Goal: Task Accomplishment & Management: Complete application form

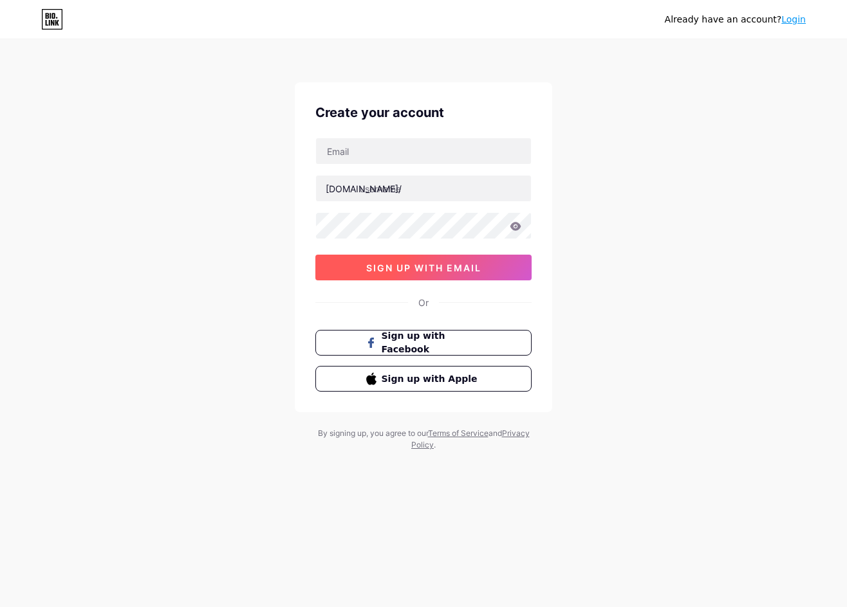
click at [445, 269] on span "sign up with email" at bounding box center [423, 267] width 115 height 11
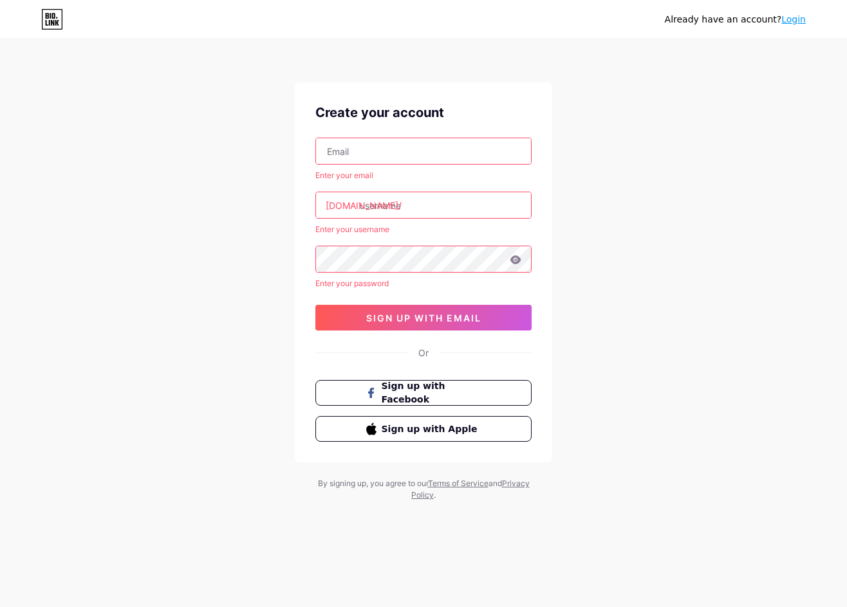
click at [399, 158] on input "text" at bounding box center [423, 151] width 215 height 26
click at [423, 151] on input "RAFLIANGGARA555@GMAIL.COM" at bounding box center [423, 151] width 215 height 26
type input "[EMAIL_ADDRESS][DOMAIN_NAME]"
click at [327, 205] on div "bio.link/" at bounding box center [364, 206] width 76 height 14
click at [380, 205] on input "text" at bounding box center [423, 205] width 215 height 26
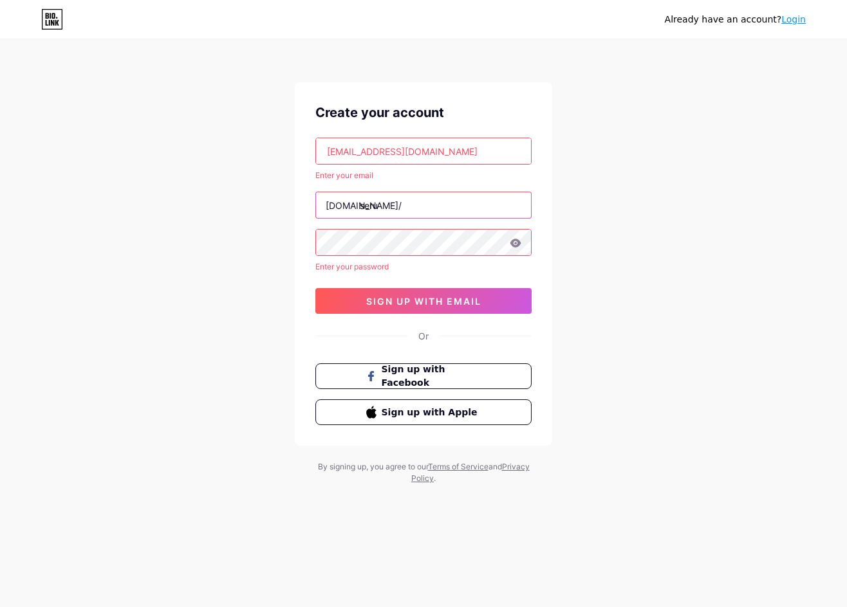
type input "seru"
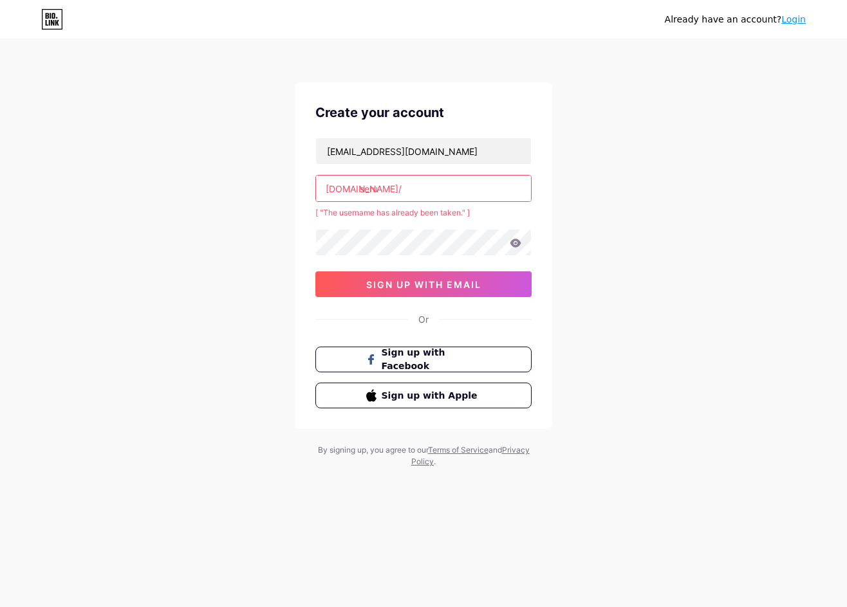
click at [475, 187] on input "seru" at bounding box center [423, 189] width 215 height 26
type input "seributoto69"
click at [441, 239] on div "raflianggara555@gmail.com bio.link/ seributoto69 [ "The username has already be…" at bounding box center [423, 218] width 216 height 160
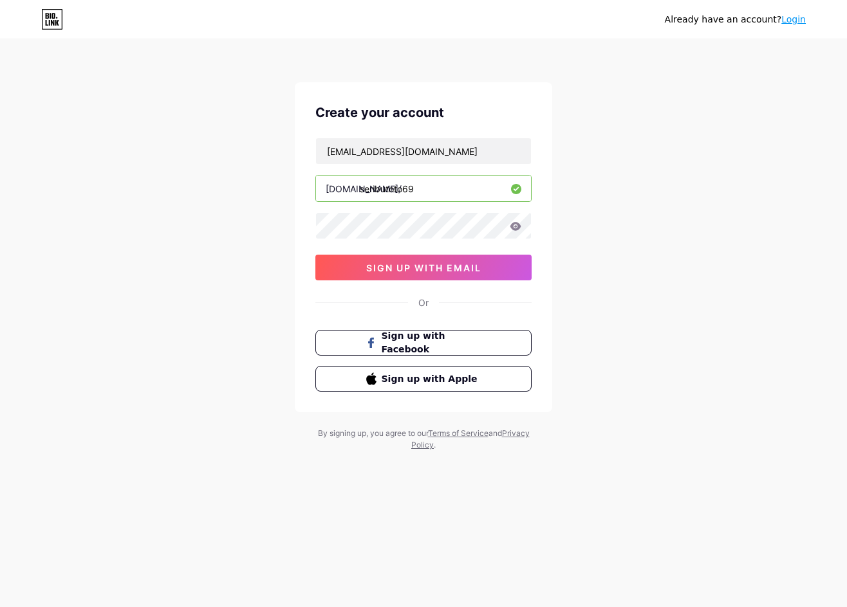
drag, startPoint x: 655, startPoint y: 193, endPoint x: 618, endPoint y: 183, distance: 38.7
click at [655, 192] on div "Already have an account? Login Create your account raflianggara555@gmail.com bi…" at bounding box center [423, 246] width 847 height 492
click at [410, 265] on span "sign up with email" at bounding box center [423, 267] width 115 height 11
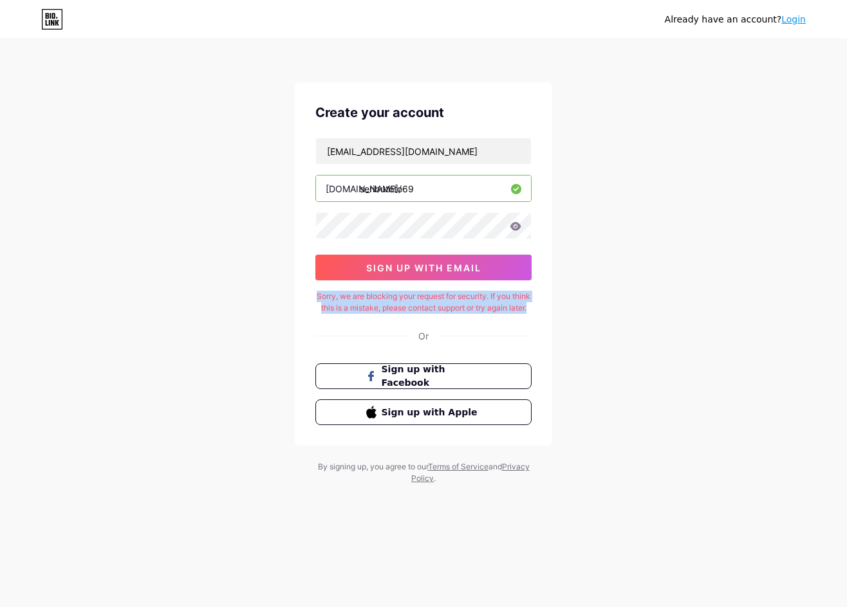
drag, startPoint x: 447, startPoint y: 319, endPoint x: 299, endPoint y: 299, distance: 149.4
click at [299, 299] on div "Create your account raflianggara555@gmail.com bio.link/ seributoto69 0cAFcWeA58…" at bounding box center [423, 263] width 257 height 363
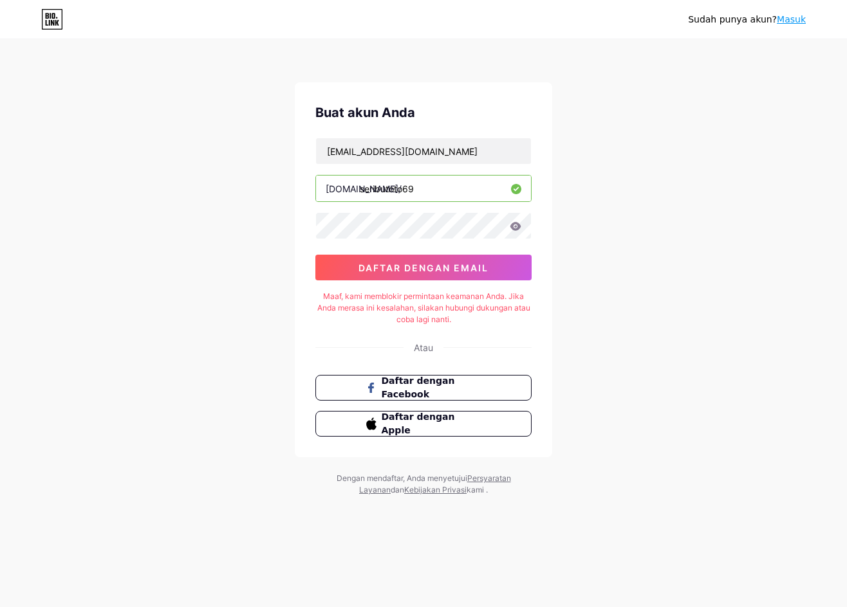
click at [483, 243] on div "raflianggara555@gmail.com bio.link/ seributoto69 0cAFcWeA58ilFsEYDgjXbL_5lqD5Wa…" at bounding box center [423, 209] width 216 height 143
click at [474, 273] on font "daftar dengan email" at bounding box center [423, 267] width 130 height 11
click at [484, 273] on button "daftar dengan email" at bounding box center [423, 268] width 216 height 26
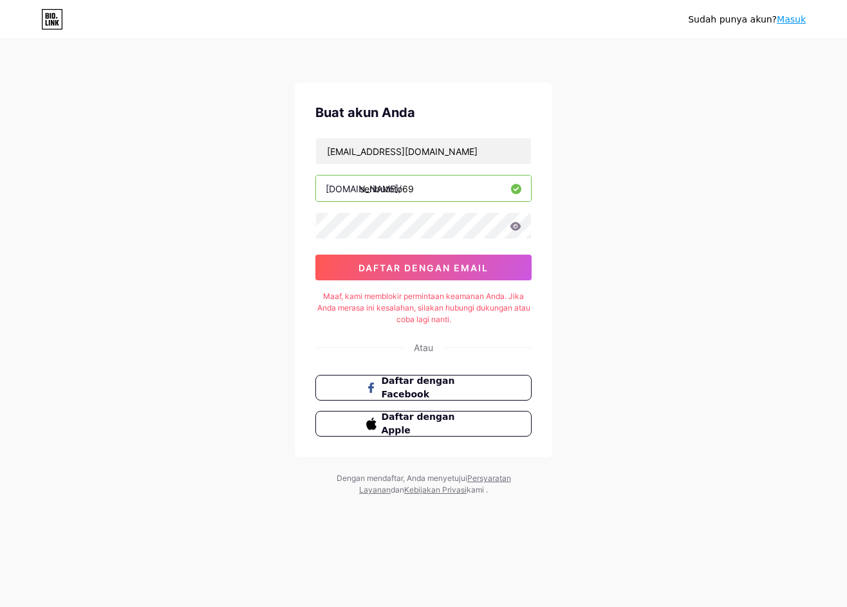
click at [789, 21] on font "Masuk" at bounding box center [791, 19] width 29 height 10
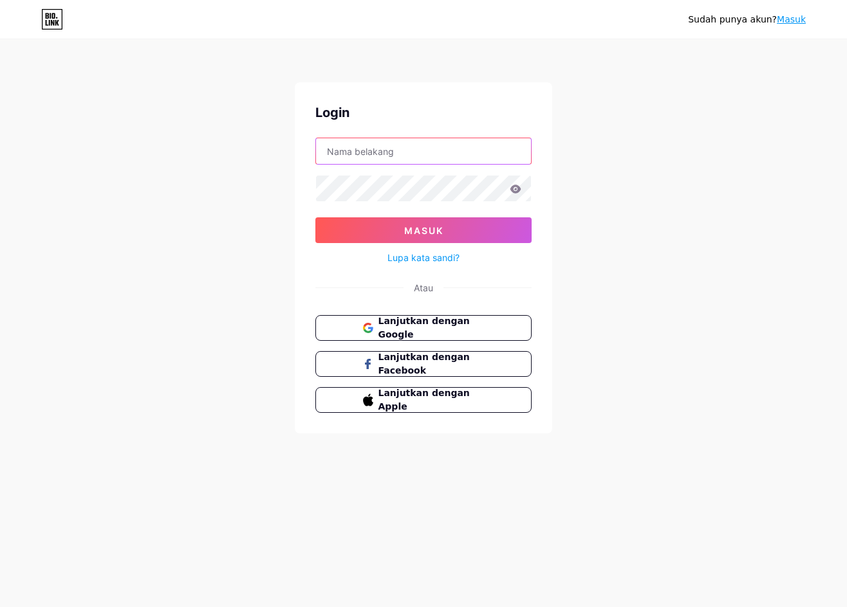
type input "[EMAIL_ADDRESS][DOMAIN_NAME]"
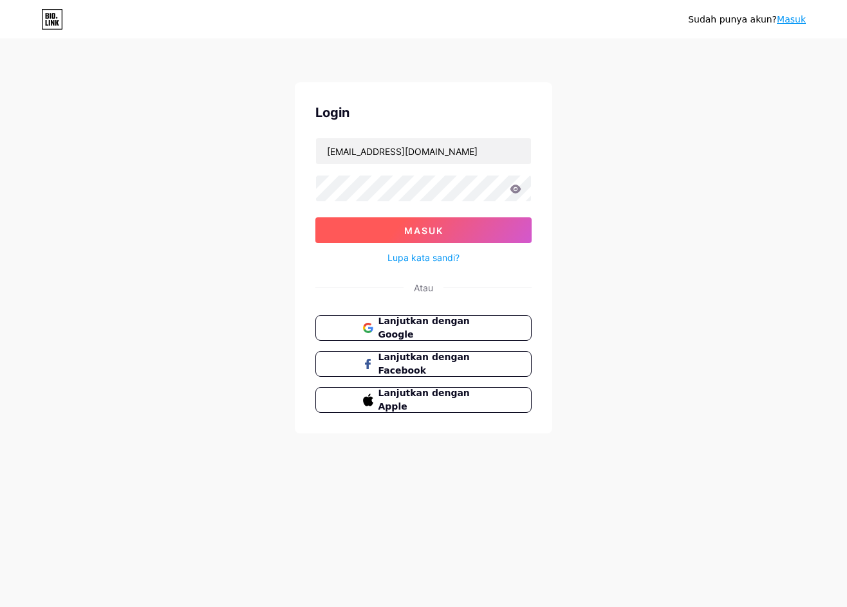
click at [406, 221] on button "Masuk" at bounding box center [423, 230] width 216 height 26
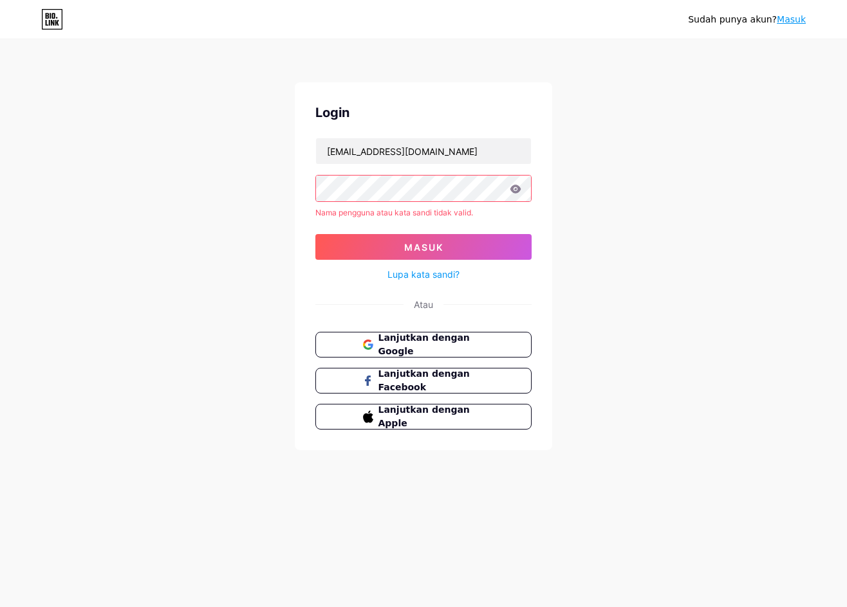
click at [407, 174] on form "raflianggara555@gmail.com Nama pengguna atau kata sandi tidak valid. Masuk Lupa…" at bounding box center [423, 210] width 216 height 145
click at [443, 341] on font "Lanjutkan dengan Google" at bounding box center [423, 345] width 93 height 24
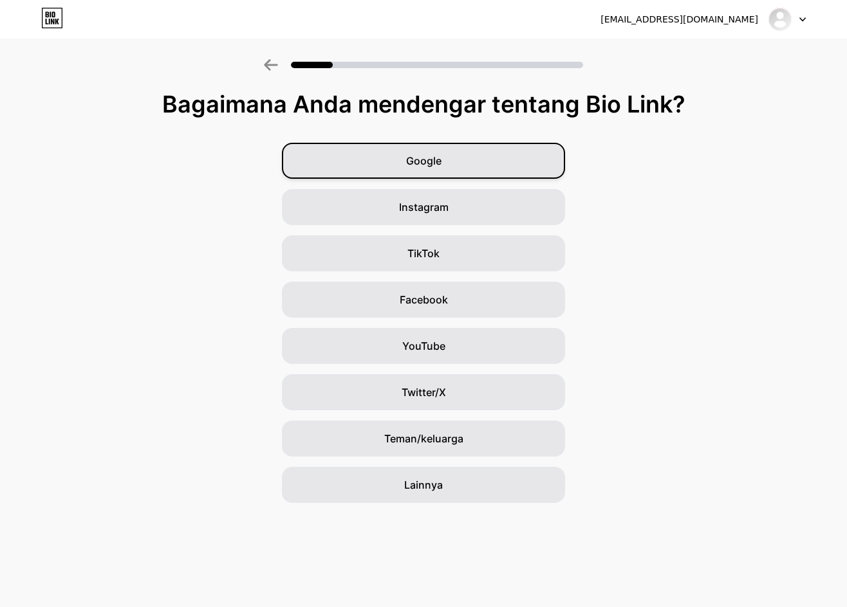
click at [519, 158] on div "Google" at bounding box center [423, 161] width 283 height 36
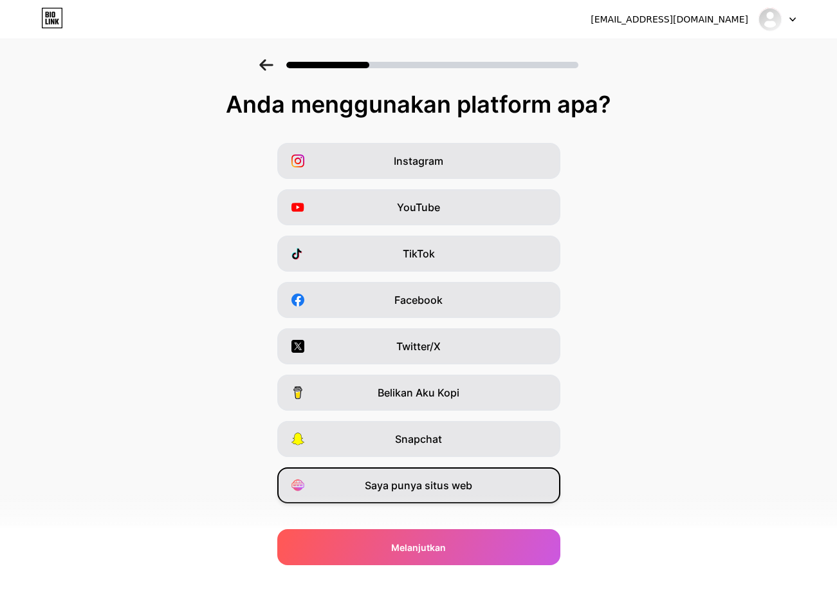
click at [510, 483] on div "Saya punya situs web" at bounding box center [418, 485] width 283 height 36
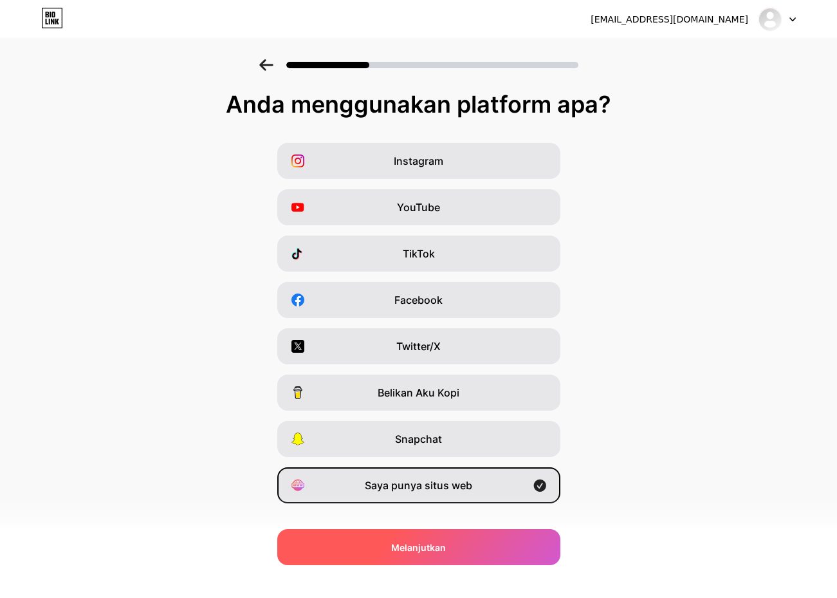
click at [475, 538] on div "Melanjutkan" at bounding box center [418, 547] width 283 height 36
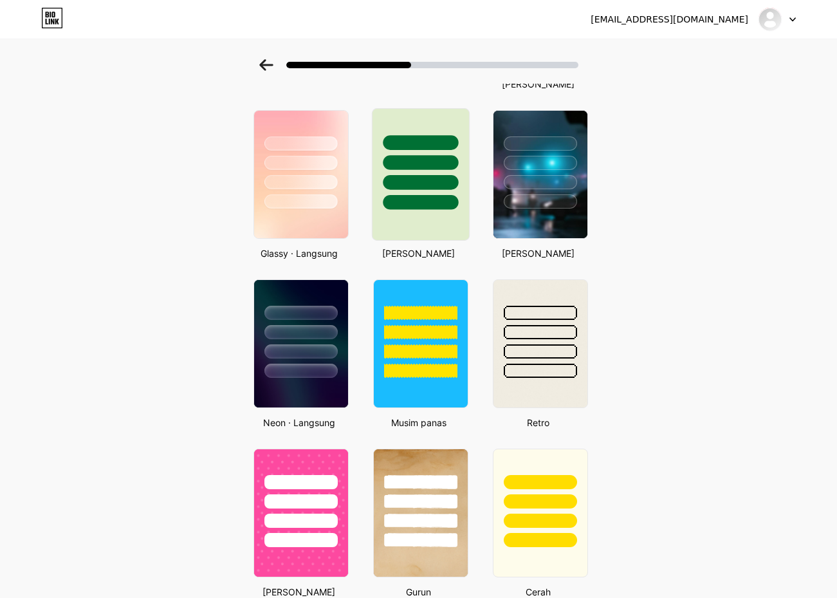
scroll to position [429, 0]
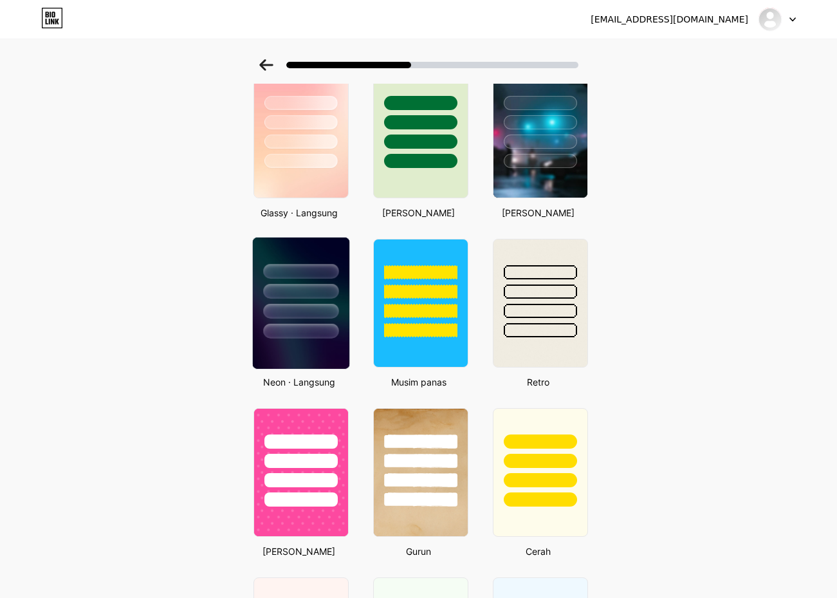
click at [284, 299] on div at bounding box center [300, 291] width 75 height 15
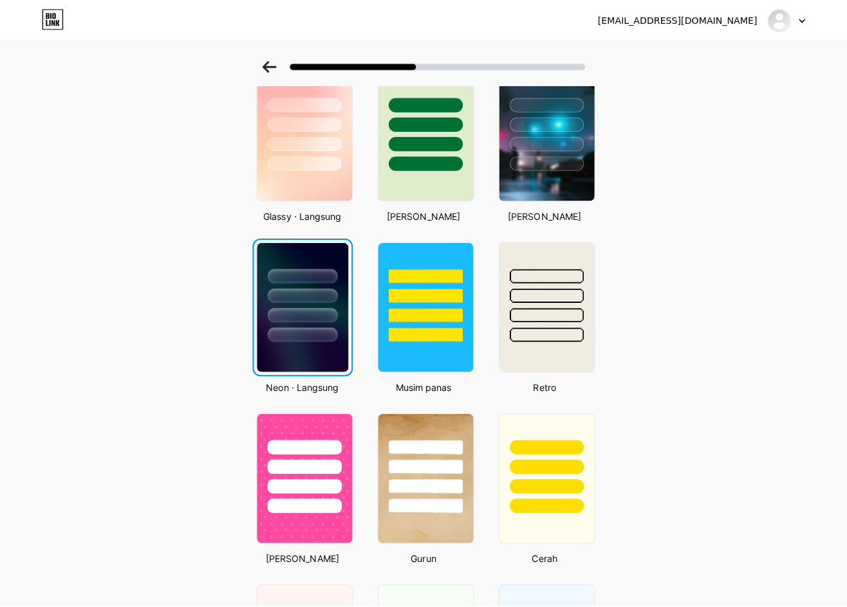
scroll to position [0, 0]
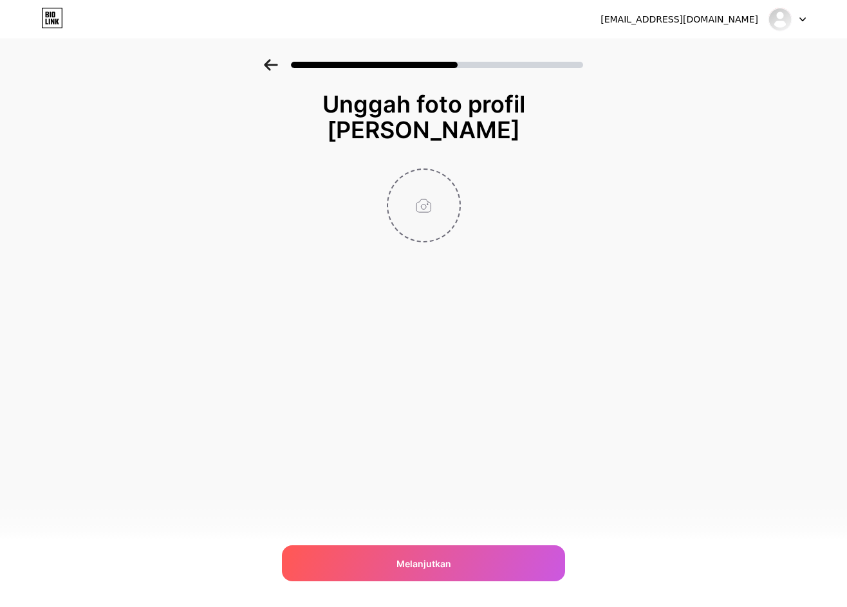
click at [425, 198] on input "file" at bounding box center [423, 205] width 71 height 71
type input "C:\fakepath\WbEmKfe.jpeg"
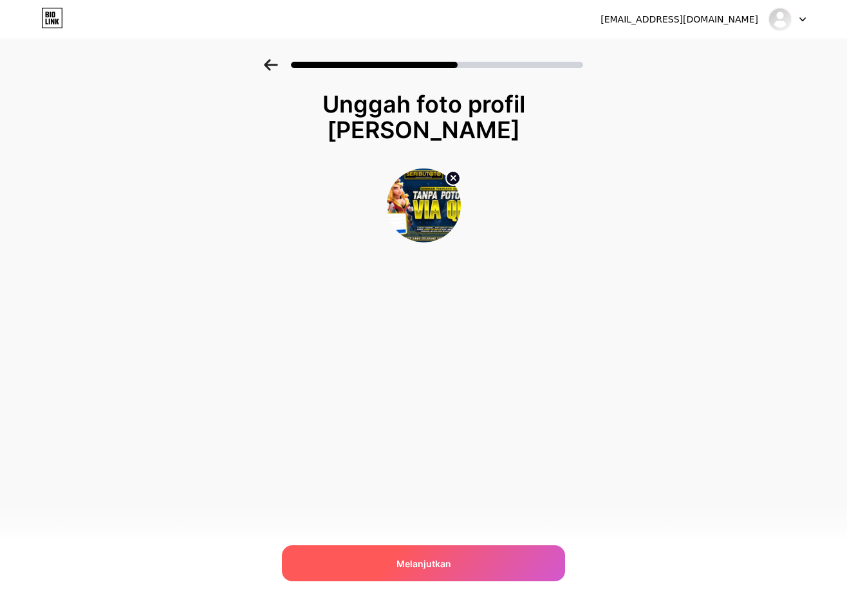
click at [385, 555] on div "Melanjutkan" at bounding box center [423, 564] width 283 height 36
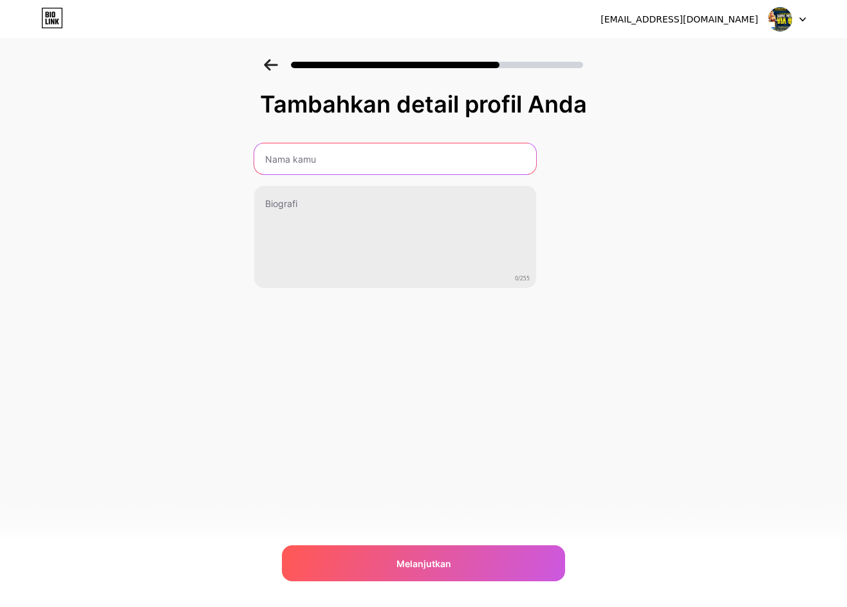
click at [414, 146] on input "text" at bounding box center [395, 158] width 282 height 31
type input "s"
click at [428, 167] on input "SERIBUTOTO" at bounding box center [395, 158] width 284 height 31
type input "SERIBUTOTO"
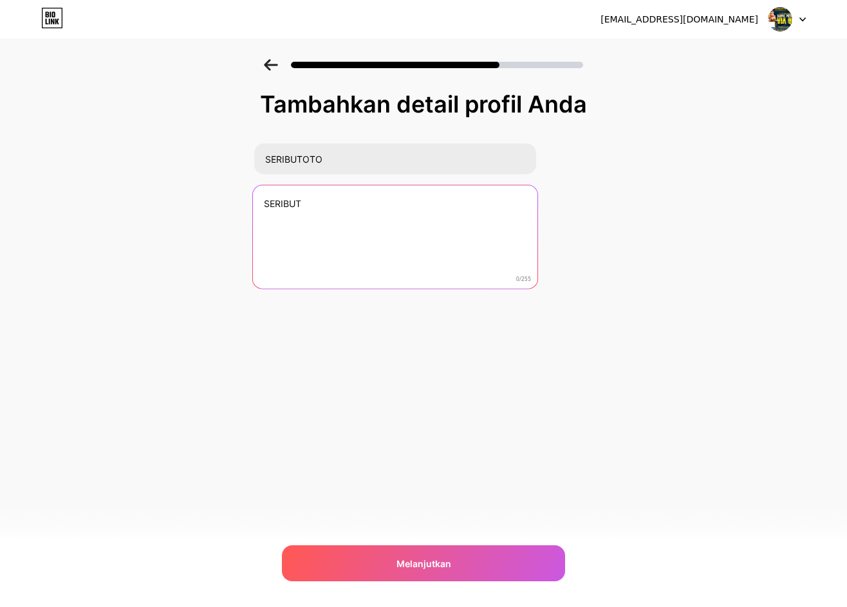
click at [382, 211] on textarea "SERIBUT" at bounding box center [395, 237] width 284 height 105
paste textarea "itus Slot Online Resmi Dan Bandar Slot Gacor Hari Ini"
click at [389, 208] on textarea "Situs Slot Online Resmi Dan Bandar Slot Gacor Hari Ini" at bounding box center [395, 237] width 284 height 105
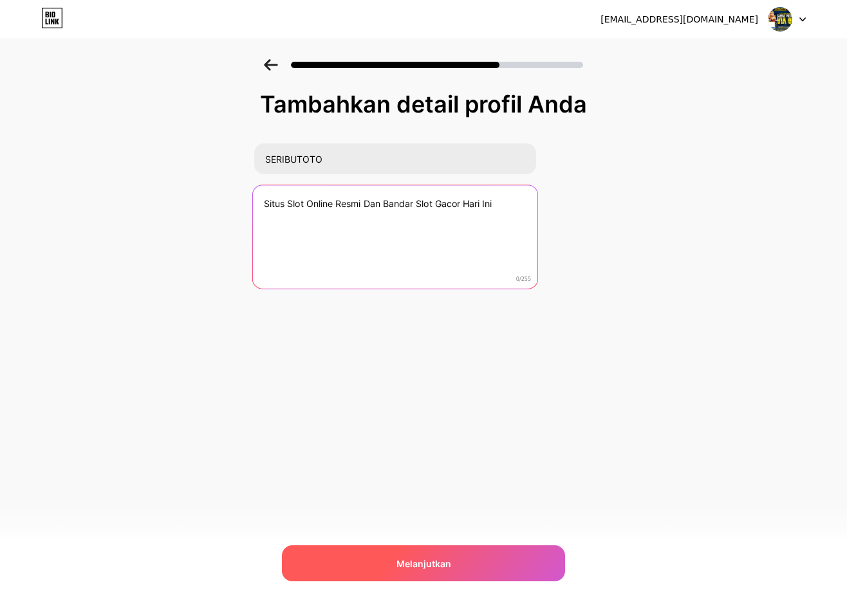
type textarea "Situs Slot Online Resmi Dan Bandar Slot Gacor Hari Ini"
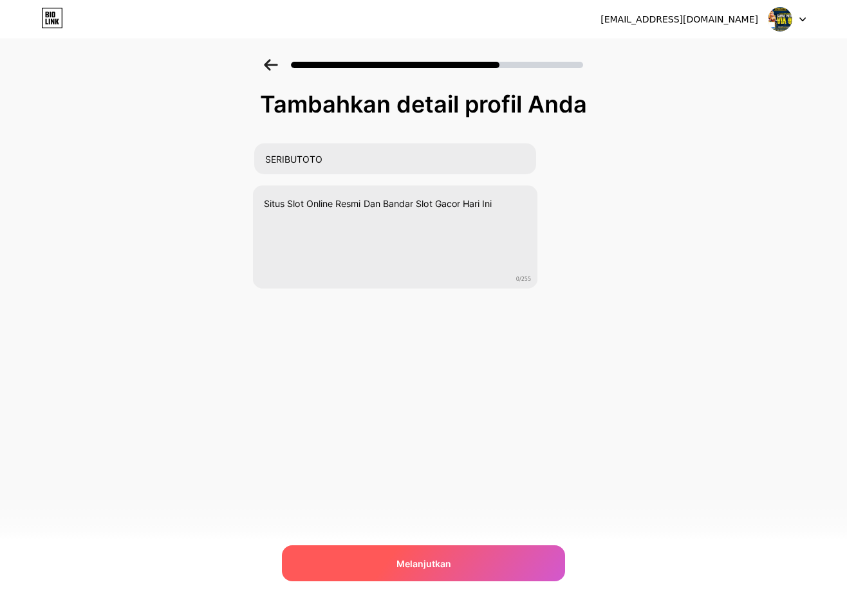
click at [442, 556] on div "Melanjutkan" at bounding box center [423, 564] width 283 height 36
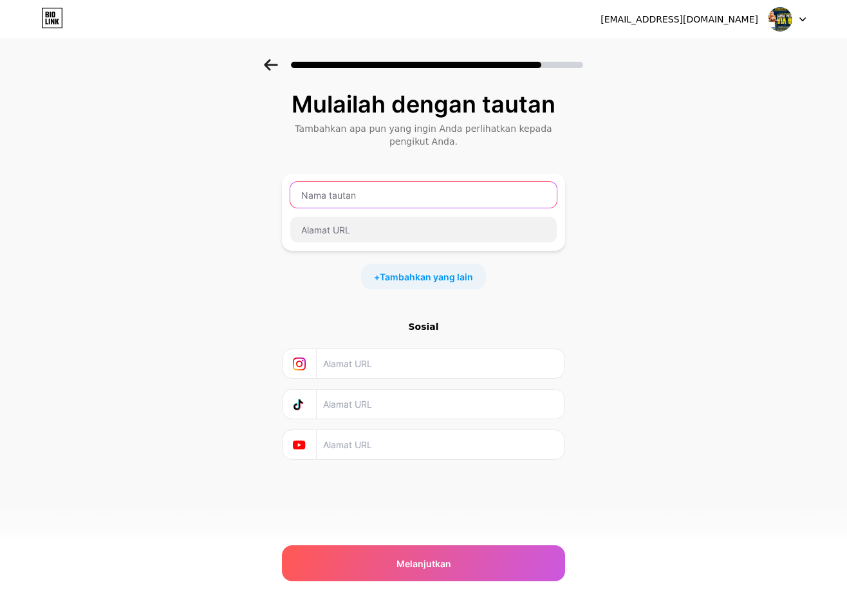
click at [441, 196] on input "text" at bounding box center [423, 195] width 266 height 26
type input "SERIBUTOTO"
click at [371, 216] on div at bounding box center [424, 229] width 268 height 27
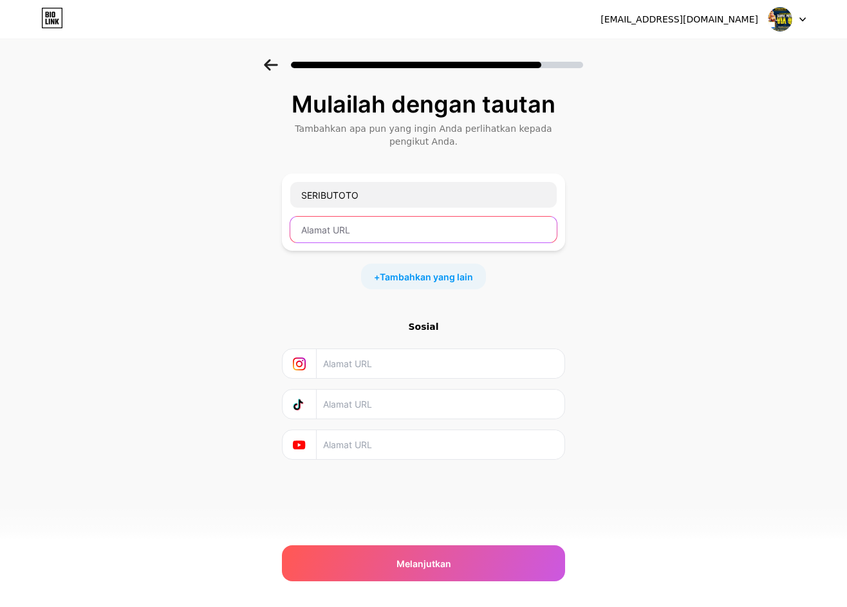
click at [374, 225] on input "text" at bounding box center [423, 230] width 266 height 26
paste input "[URL][DOMAIN_NAME]"
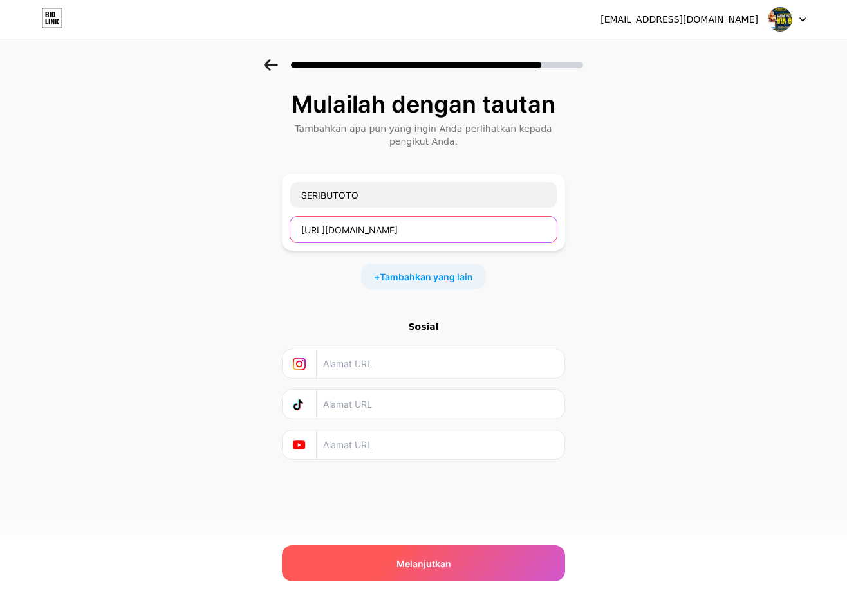
type input "[URL][DOMAIN_NAME]"
click at [383, 559] on div "Melanjutkan" at bounding box center [423, 564] width 283 height 36
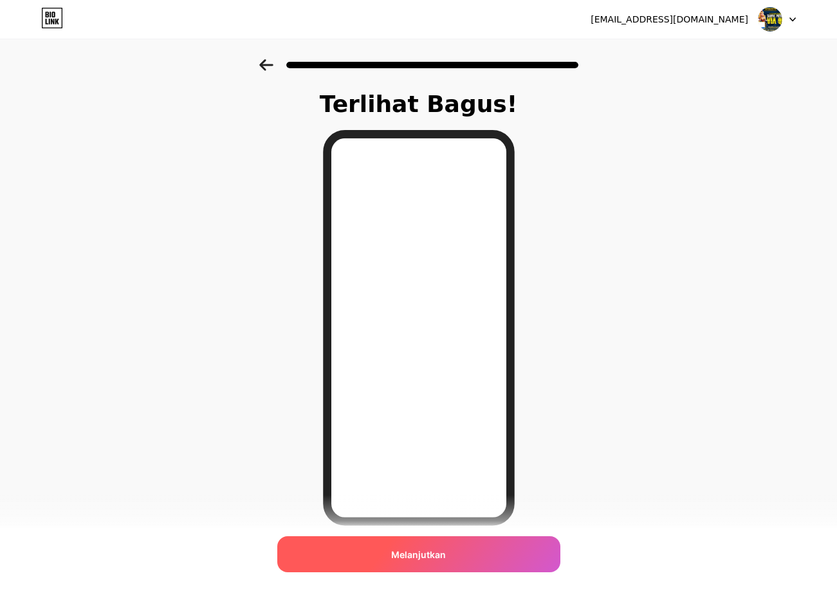
click at [465, 550] on div "Melanjutkan" at bounding box center [418, 554] width 283 height 36
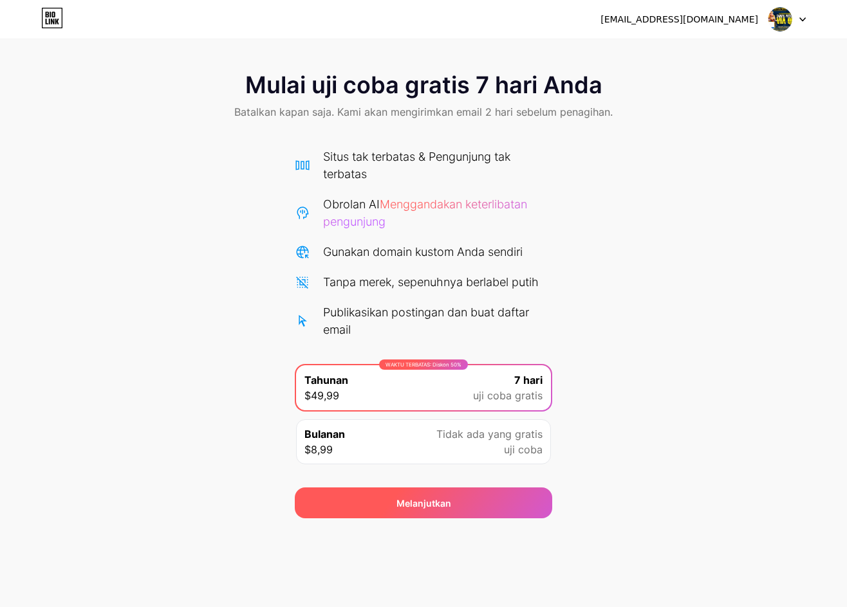
click at [457, 490] on div "Melanjutkan" at bounding box center [423, 503] width 257 height 31
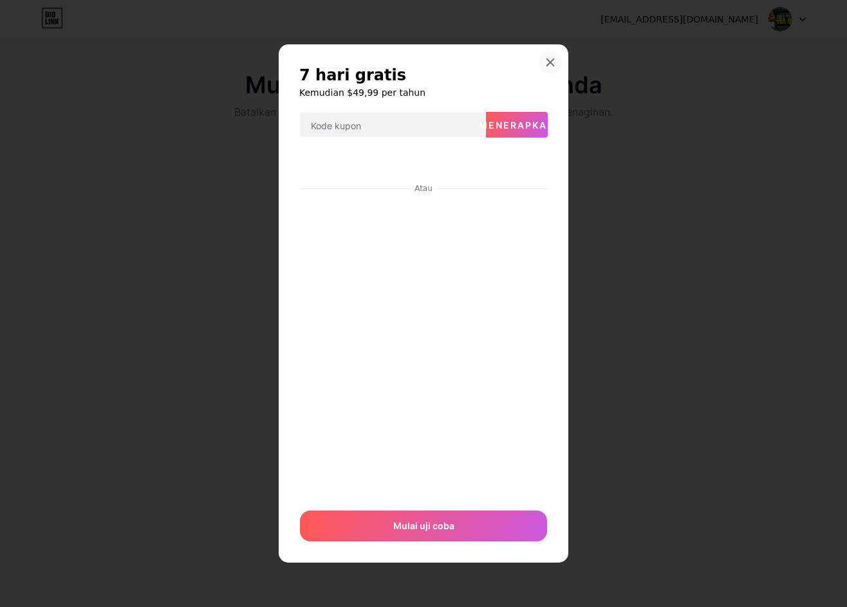
click at [546, 61] on icon at bounding box center [550, 62] width 10 height 10
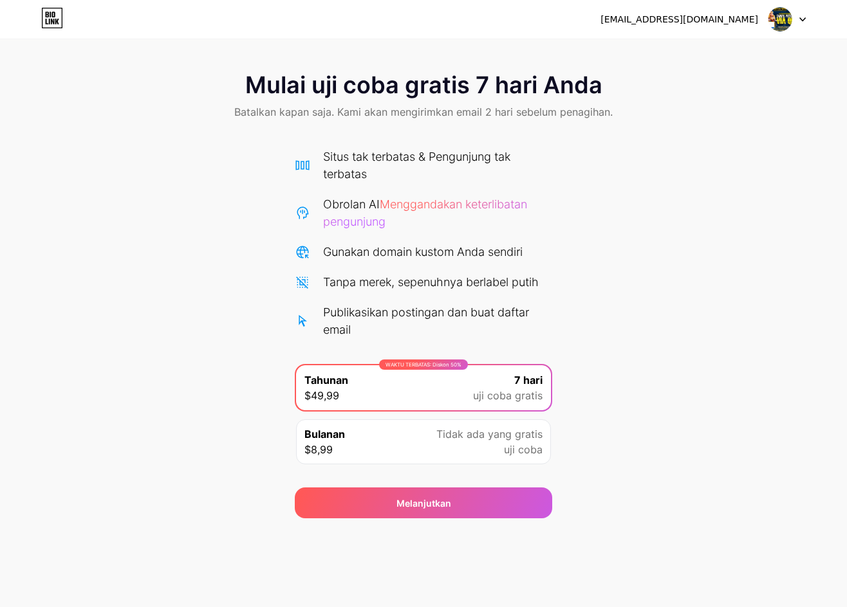
click at [532, 453] on font "uji coba" at bounding box center [523, 449] width 39 height 13
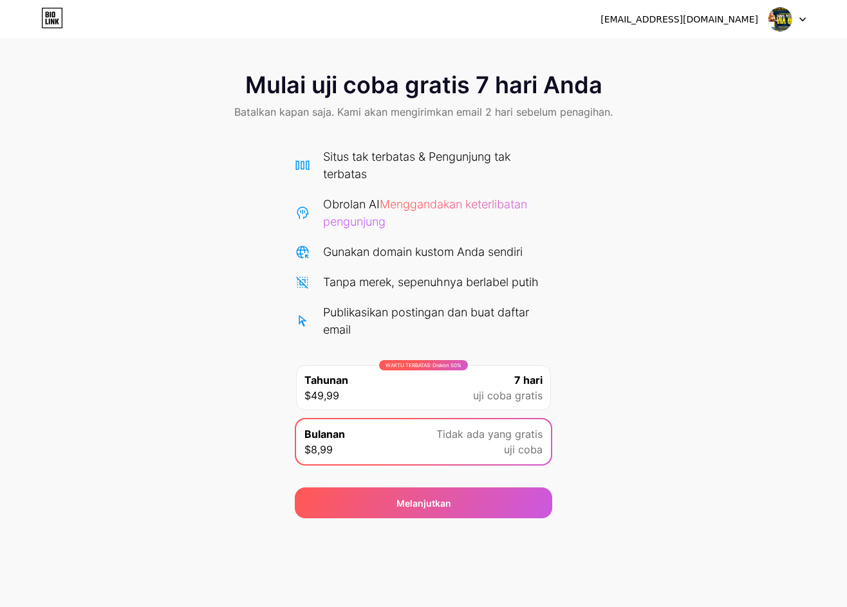
click at [429, 355] on div "Situs tak terbatas & Pengunjung tak terbatas Obrolan AI Menggandakan keterlibat…" at bounding box center [423, 310] width 257 height 324
drag, startPoint x: 464, startPoint y: 213, endPoint x: 484, endPoint y: 233, distance: 28.2
click at [484, 233] on div "Situs tak terbatas & Pengunjung tak terbatas Obrolan AI Menggandakan keterlibat…" at bounding box center [423, 243] width 257 height 190
click at [451, 208] on font "Menggandakan keterlibatan pengunjung" at bounding box center [425, 213] width 204 height 31
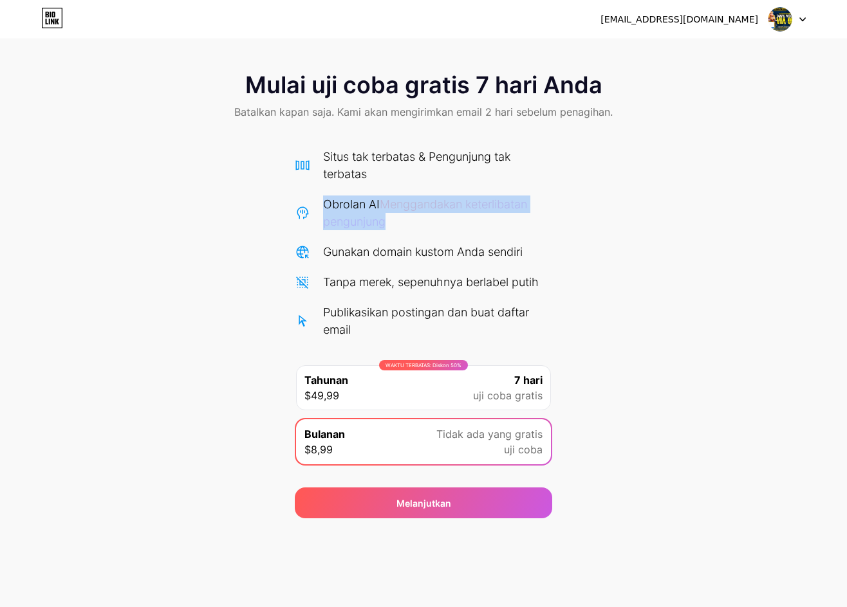
click at [452, 210] on font "Menggandakan keterlibatan pengunjung" at bounding box center [425, 213] width 204 height 31
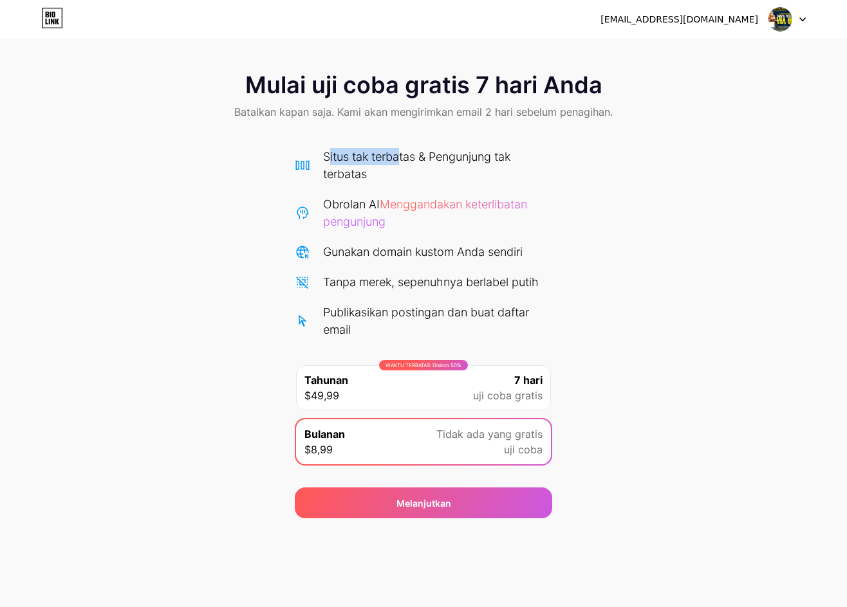
drag, startPoint x: 398, startPoint y: 165, endPoint x: 330, endPoint y: 157, distance: 68.6
click at [327, 154] on div "Situs tak terbatas & Pengunjung tak terbatas" at bounding box center [437, 165] width 229 height 35
copy font "itus tak terba"
click at [392, 248] on font "Gunakan domain kustom Anda sendiri" at bounding box center [422, 252] width 199 height 14
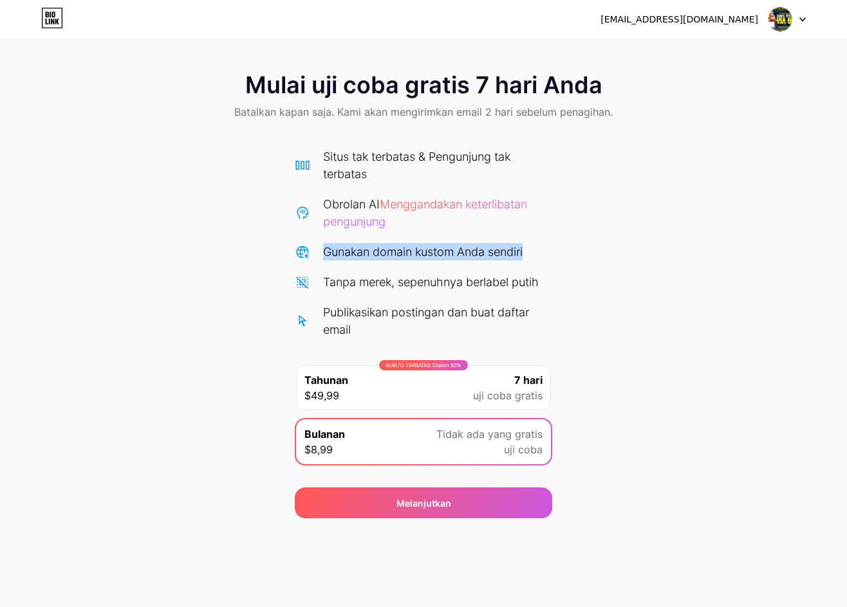
click at [392, 248] on font "Gunakan domain kustom Anda sendiri" at bounding box center [422, 252] width 199 height 14
copy div "Gunakan domain kustom Anda sendiri"
click at [771, 26] on img at bounding box center [780, 19] width 24 height 24
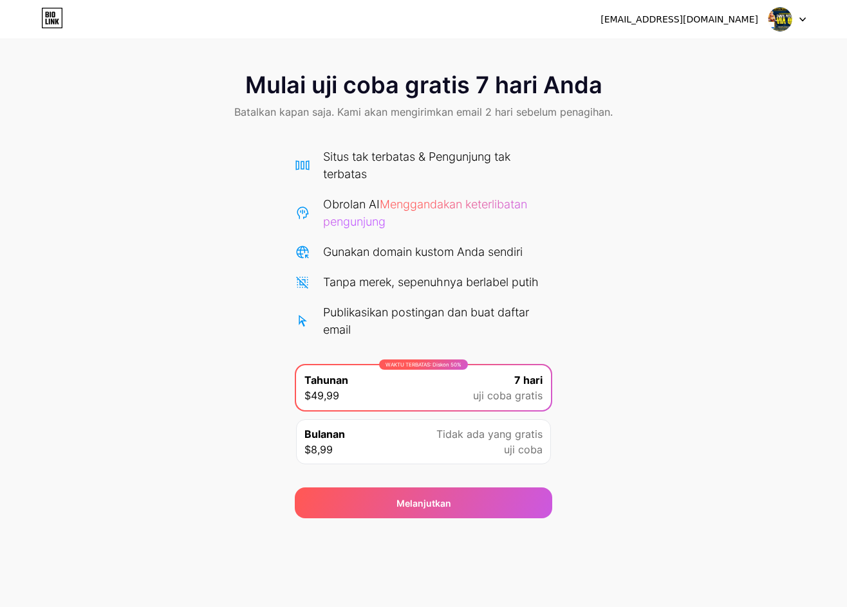
drag, startPoint x: 724, startPoint y: 280, endPoint x: 554, endPoint y: 192, distance: 191.4
click at [719, 275] on div "Mulai uji coba gratis 7 hari Anda Batalkan kapan saja. Kami akan mengirimkan em…" at bounding box center [423, 288] width 847 height 459
click at [548, 111] on font "Batalkan kapan saja. Kami akan mengirimkan email 2 hari sebelum penagihan." at bounding box center [423, 112] width 378 height 13
click at [798, 26] on div at bounding box center [786, 19] width 37 height 23
click at [187, 13] on div "raflianggara555@gmail.com Keluar" at bounding box center [423, 19] width 847 height 23
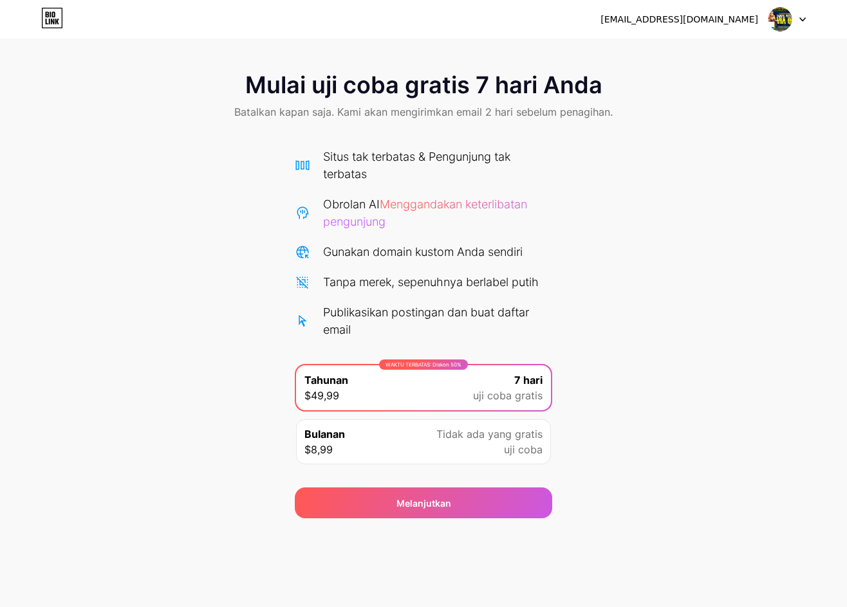
drag, startPoint x: 254, startPoint y: 6, endPoint x: 379, endPoint y: -13, distance: 126.3
click at [379, 0] on html "raflianggara555@gmail.com Keluar Tautan Disalin Mulai uji coba gratis 7 hari An…" at bounding box center [423, 303] width 847 height 607
